Goal: Task Accomplishment & Management: Use online tool/utility

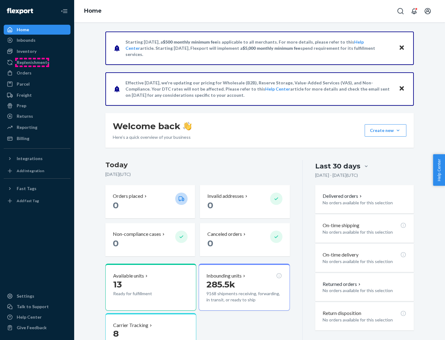
click at [32, 62] on div "Replenishments" at bounding box center [33, 62] width 33 height 6
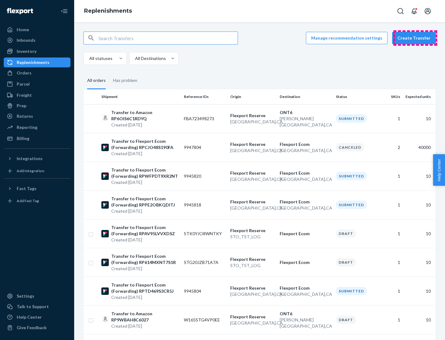
click at [415, 38] on button "Create Transfer" at bounding box center [414, 38] width 44 height 12
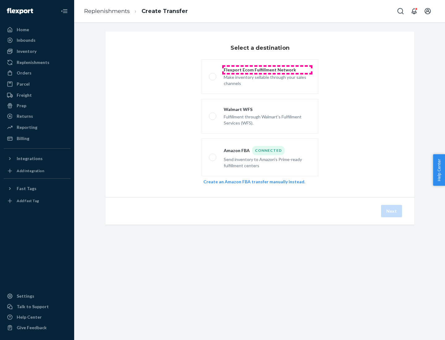
click at [267, 70] on div "Flexport Ecom Fulfillment Network" at bounding box center [267, 70] width 87 height 6
click at [213, 75] on input "Flexport Ecom Fulfillment Network Make inventory sellable through your sales ch…" at bounding box center [211, 77] width 4 height 4
radio input "true"
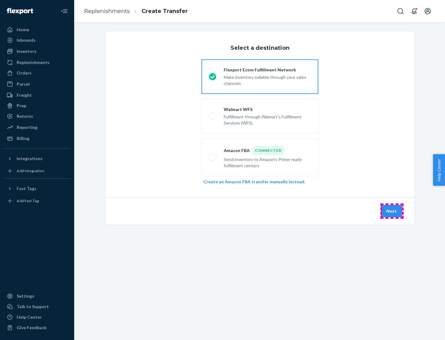
click at [392, 211] on button "Next" at bounding box center [391, 211] width 21 height 12
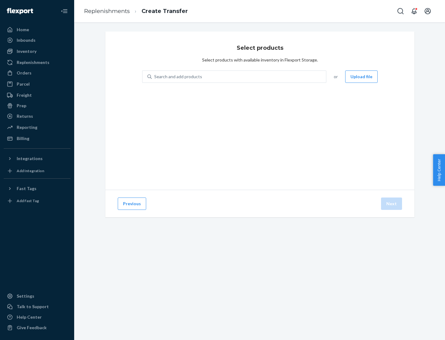
click at [362, 77] on button "Upload file" at bounding box center [361, 76] width 32 height 12
